Goal: Navigation & Orientation: Understand site structure

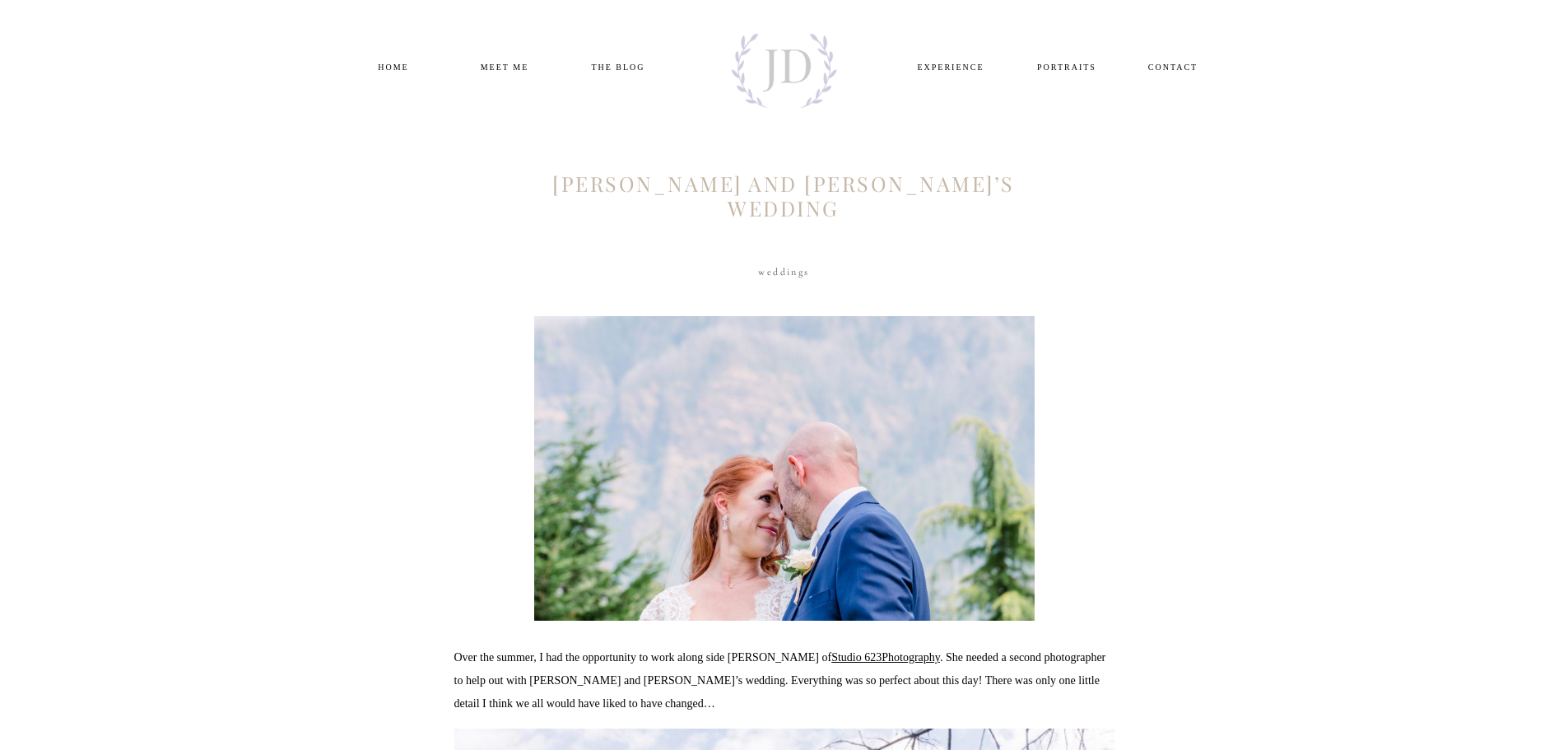
click at [390, 71] on nav "home" at bounding box center [394, 65] width 80 height 13
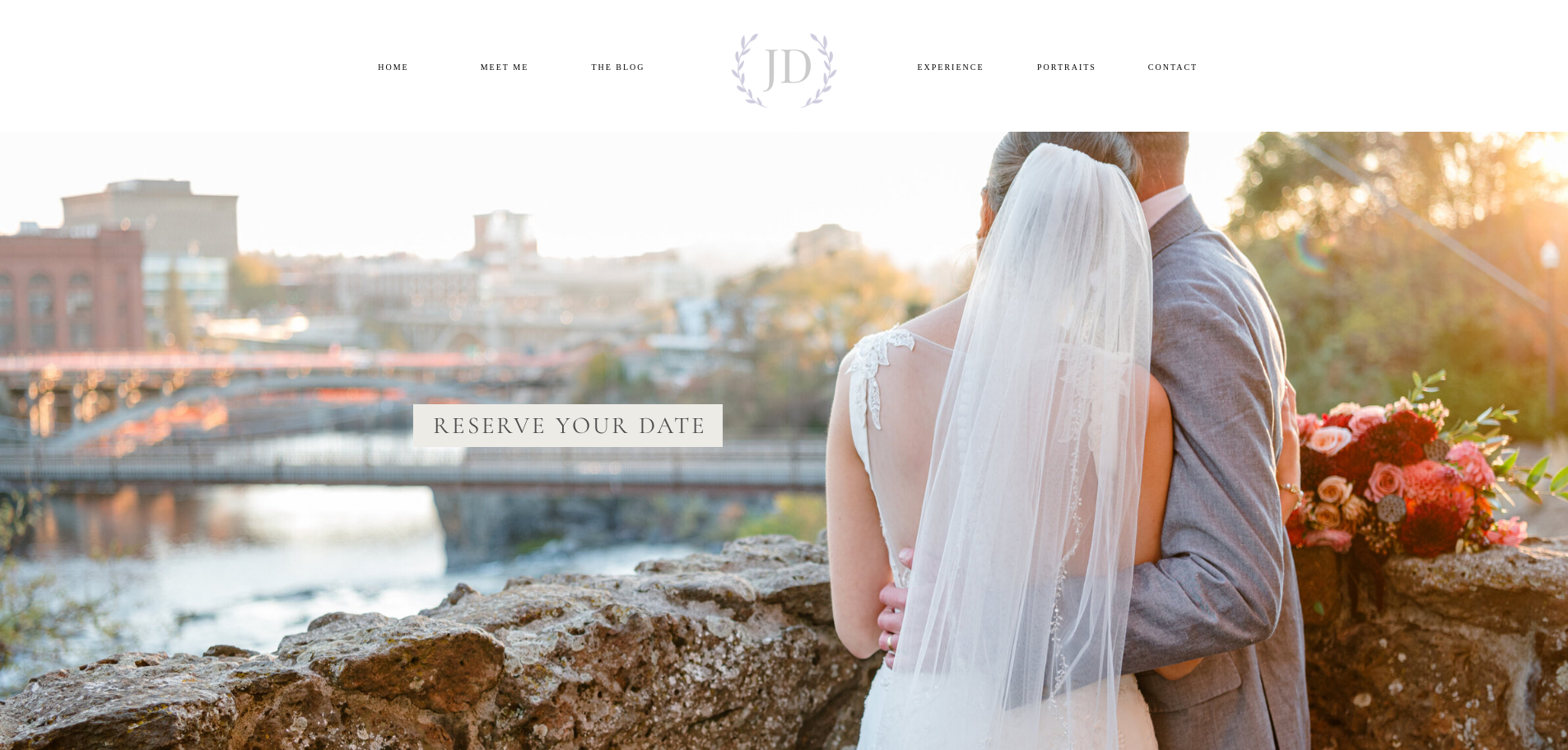
click at [501, 69] on nav "Meet ME" at bounding box center [505, 65] width 80 height 13
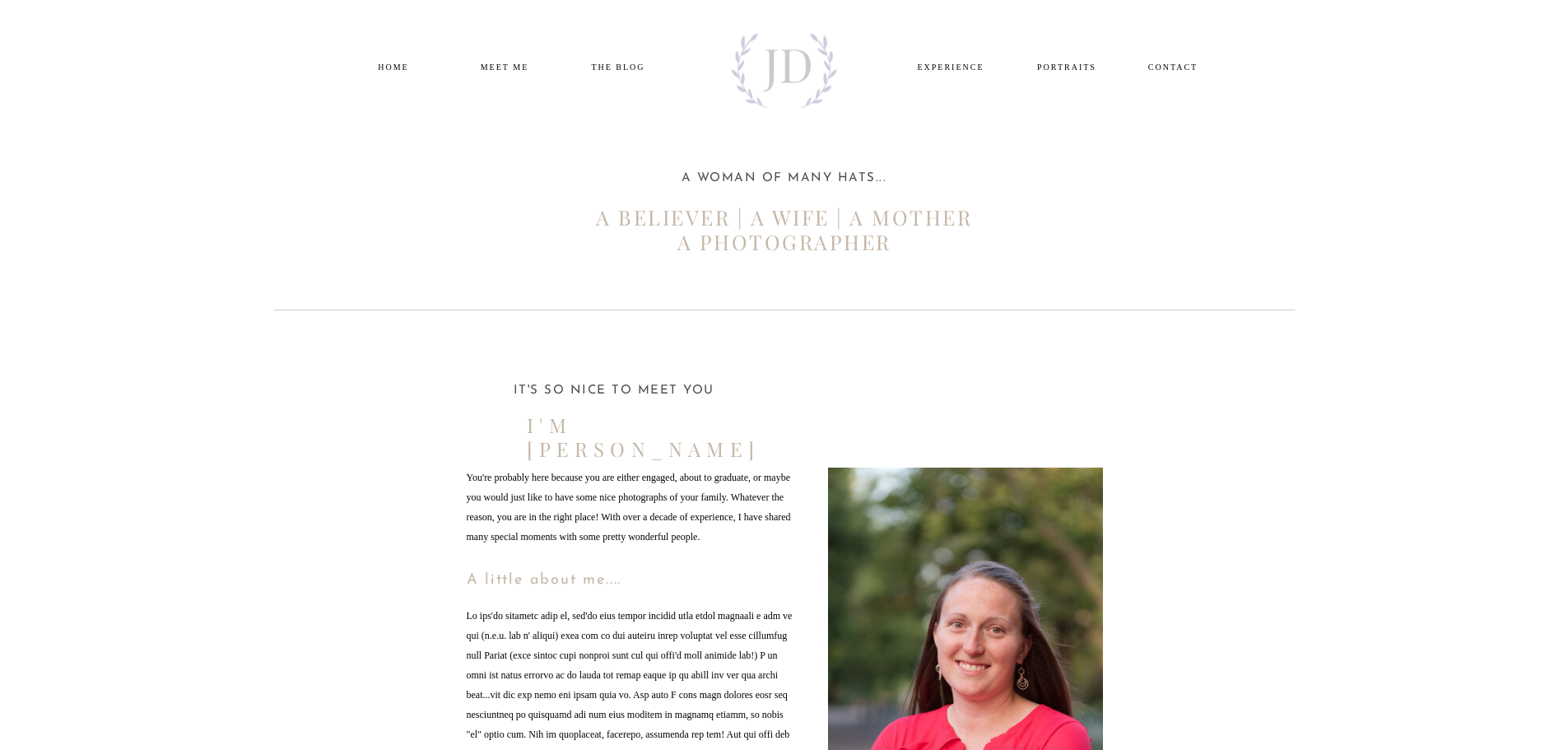
drag, startPoint x: 0, startPoint y: 0, endPoint x: 204, endPoint y: 122, distance: 237.7
click at [954, 72] on nav "EXPERIENCE" at bounding box center [951, 65] width 80 height 13
click at [946, 68] on nav "EXPERIENCE" at bounding box center [951, 65] width 80 height 13
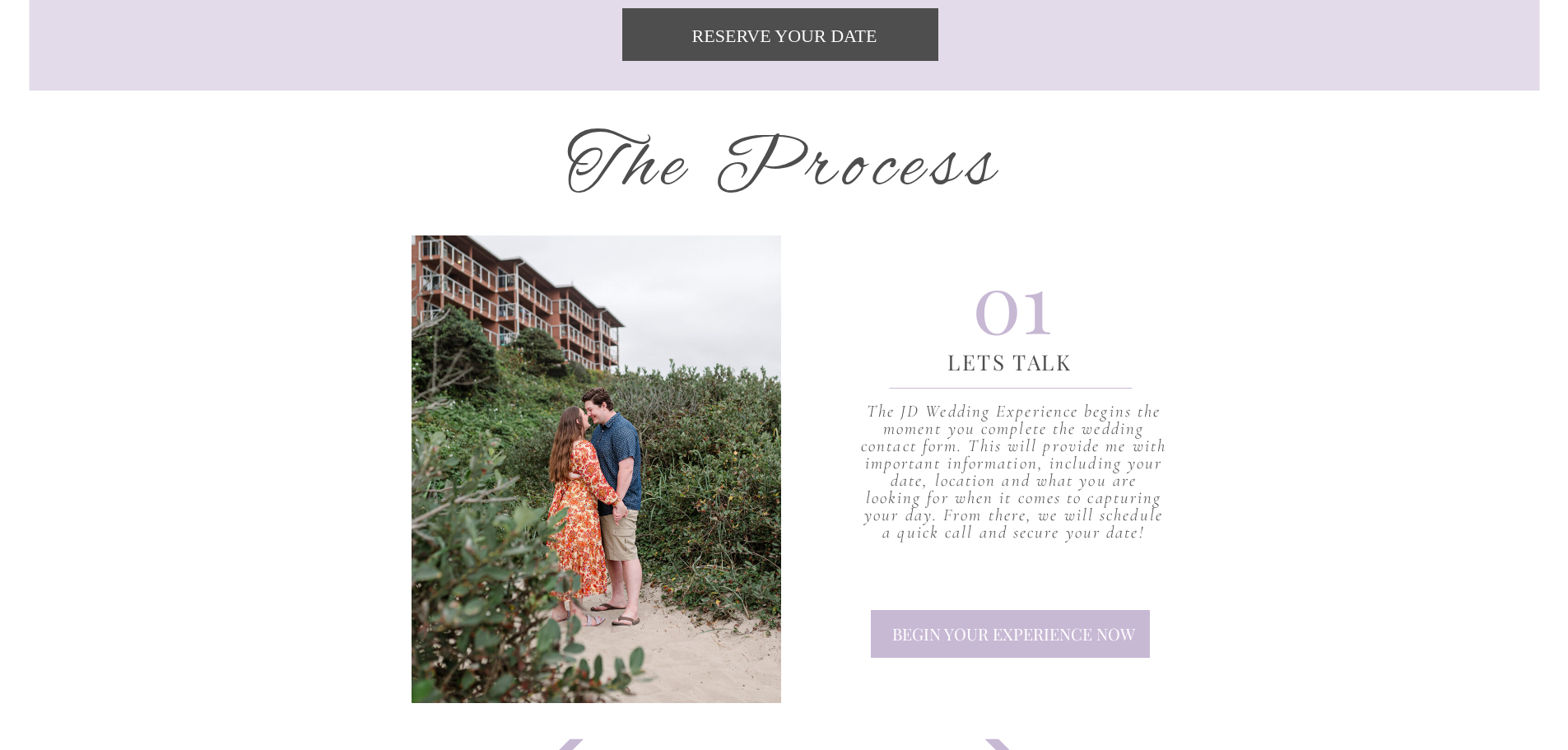
scroll to position [1870, 0]
